Goal: Find specific page/section: Find specific page/section

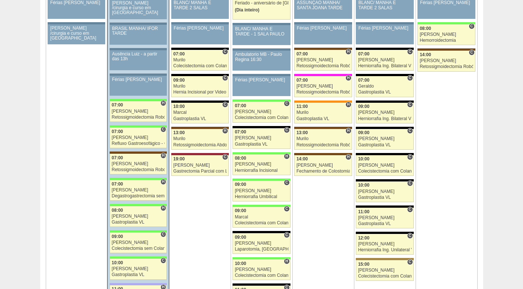
scroll to position [1179, 0]
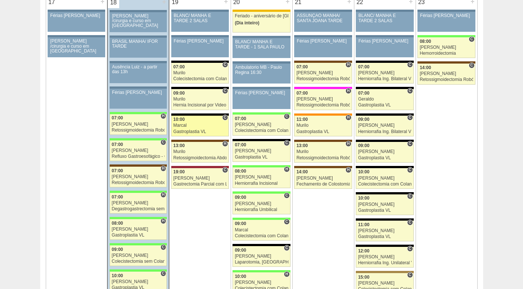
click at [186, 124] on div "Marcal" at bounding box center [200, 125] width 53 height 5
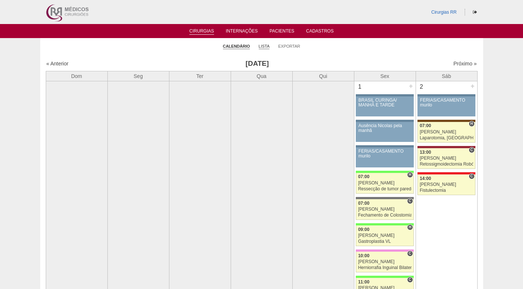
click at [260, 45] on link "Lista" at bounding box center [264, 47] width 11 height 6
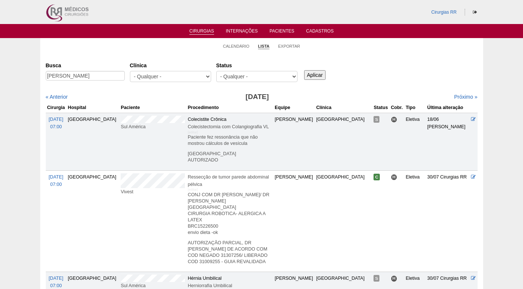
type input "Aline Galvao Perez"
click at [314, 74] on input "Aplicar" at bounding box center [315, 75] width 22 height 10
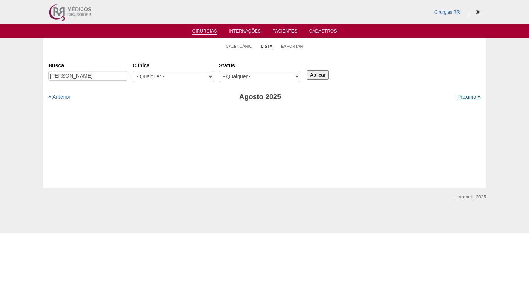
click at [457, 95] on link "Próximo »" at bounding box center [468, 97] width 23 height 6
click at [469, 97] on link "Próximo »" at bounding box center [468, 97] width 23 height 6
